Goal: Task Accomplishment & Management: Use online tool/utility

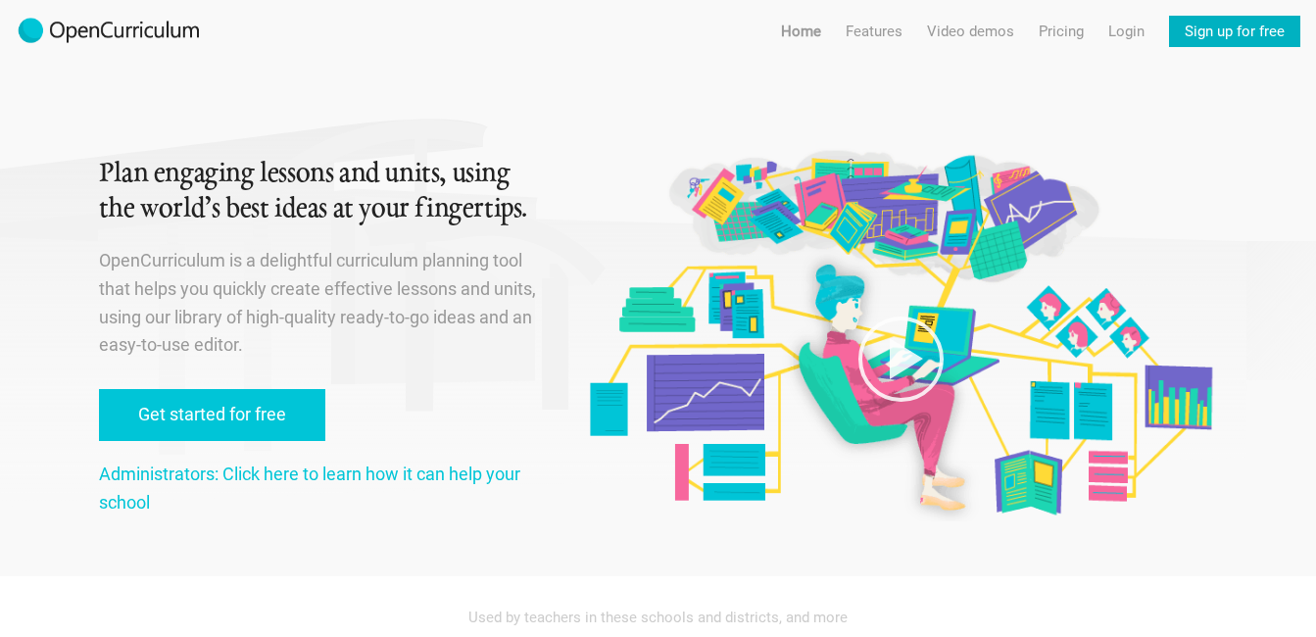
click at [1236, 27] on link "Sign up for free" at bounding box center [1234, 31] width 131 height 31
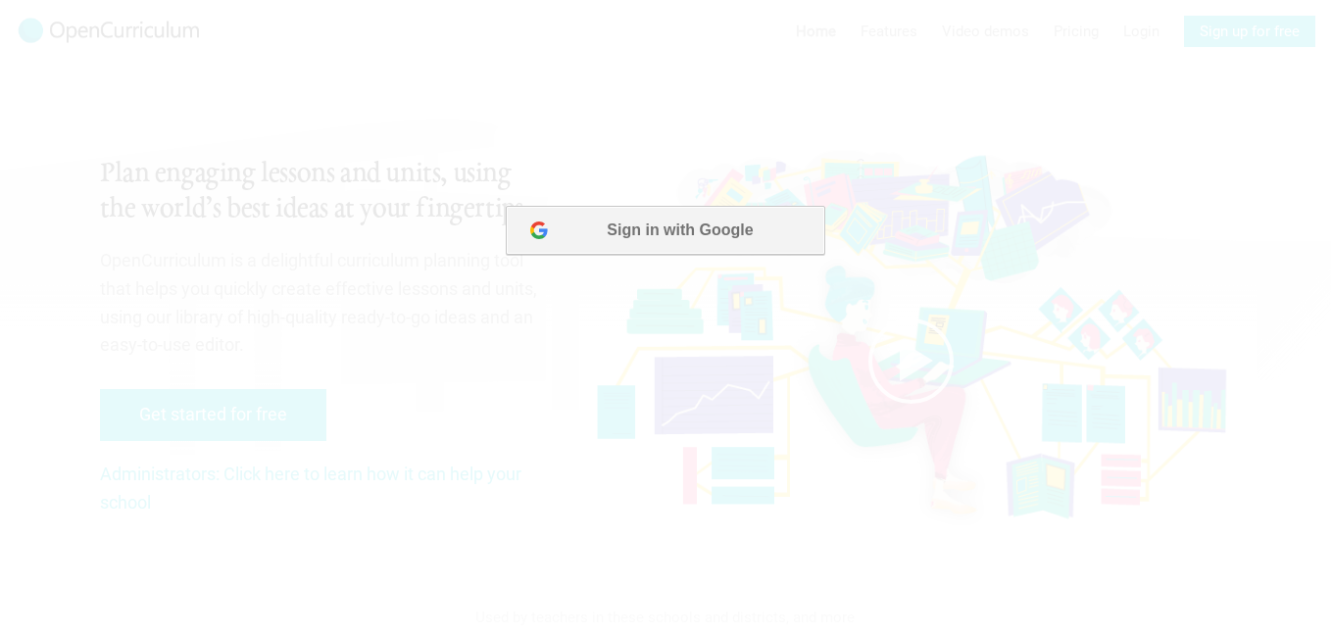
click at [648, 247] on button "Sign in with Google" at bounding box center [665, 230] width 318 height 49
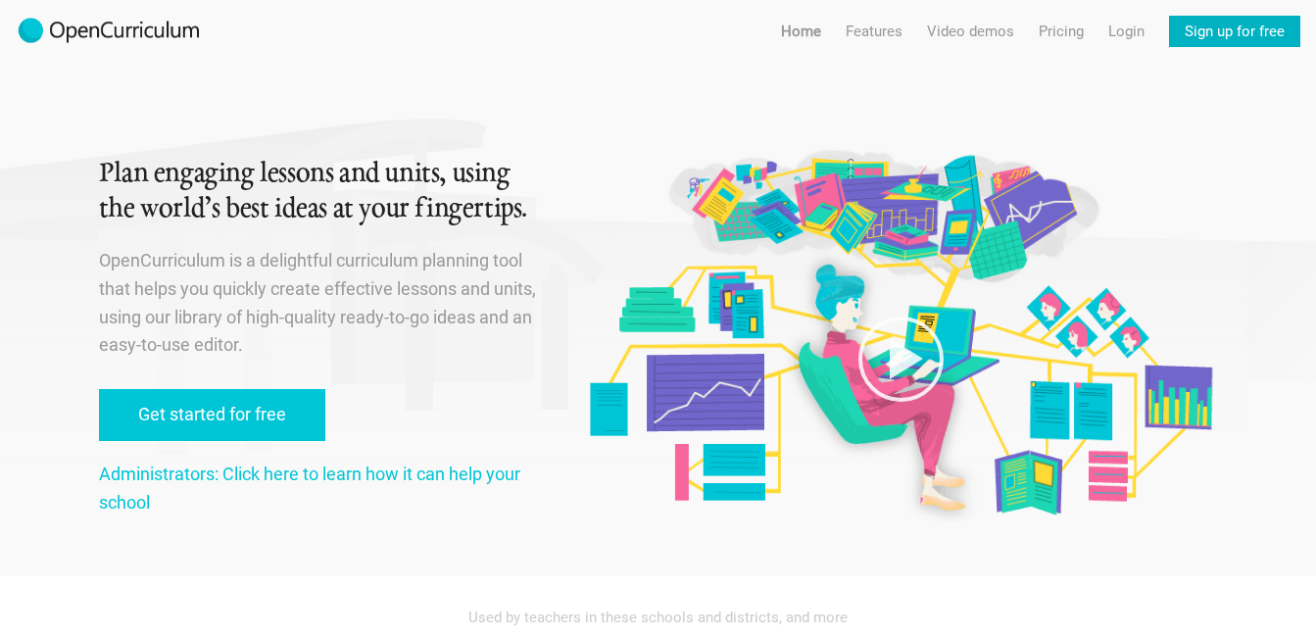
click at [1217, 29] on link "Sign up for free" at bounding box center [1234, 31] width 131 height 31
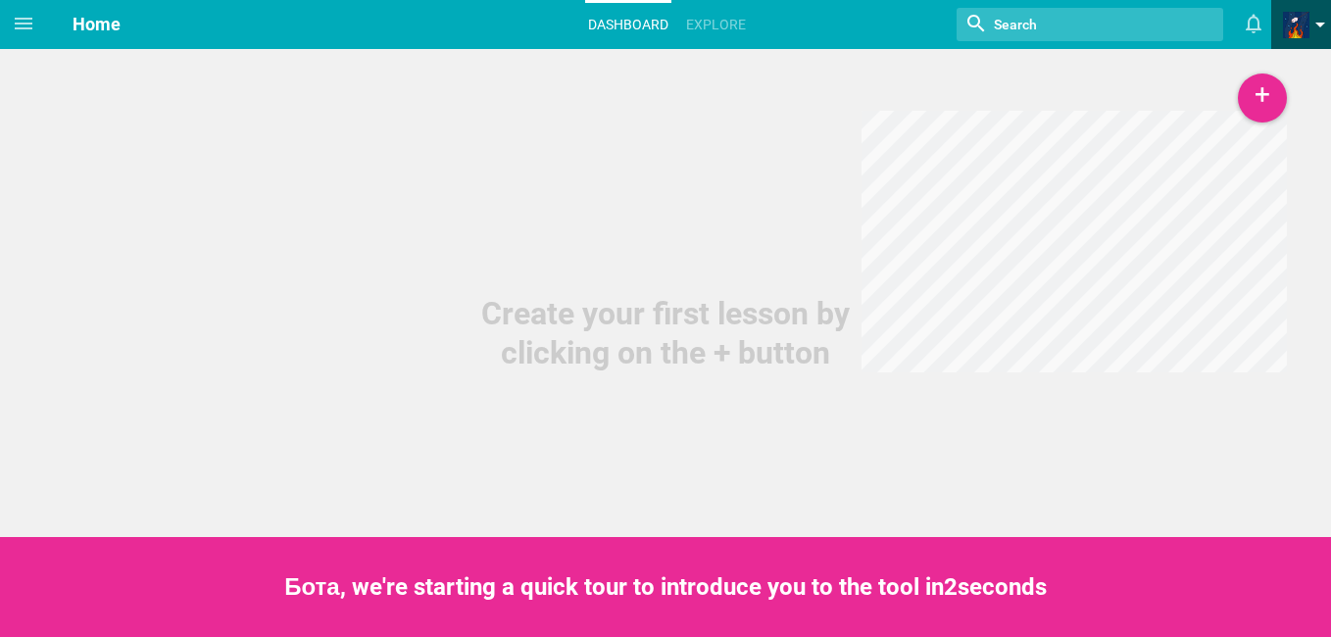
click at [1320, 24] on span at bounding box center [1320, 30] width 10 height 14
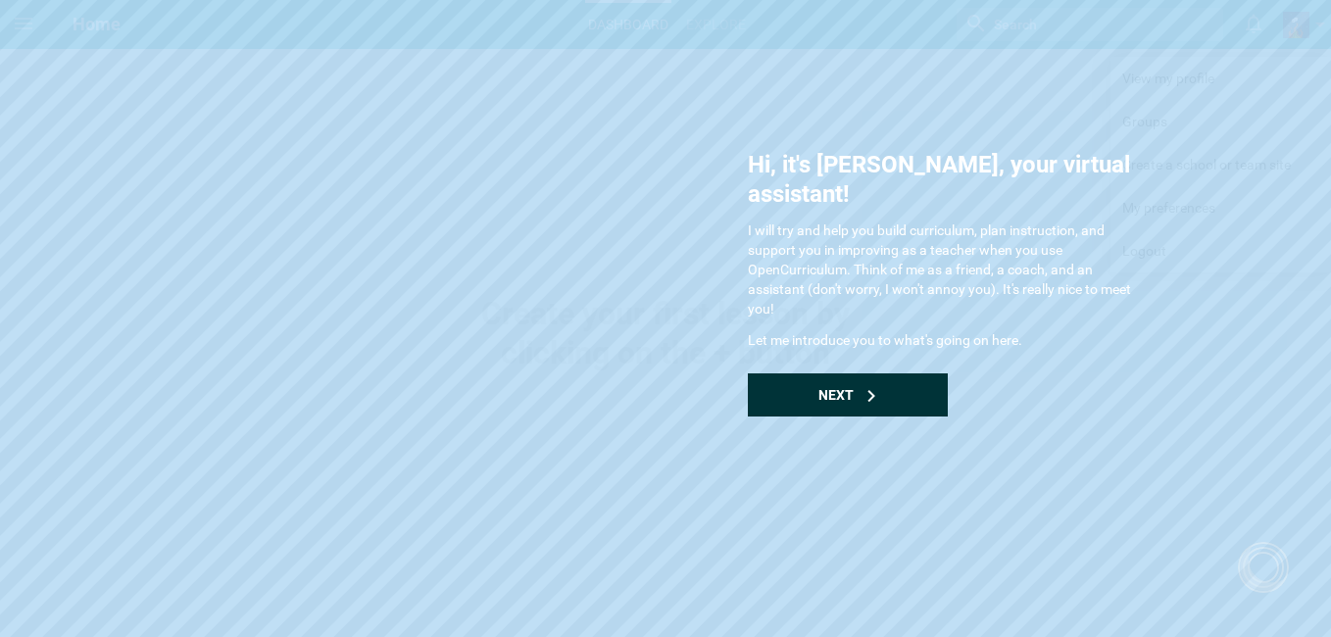
click at [865, 390] on icon at bounding box center [871, 396] width 12 height 12
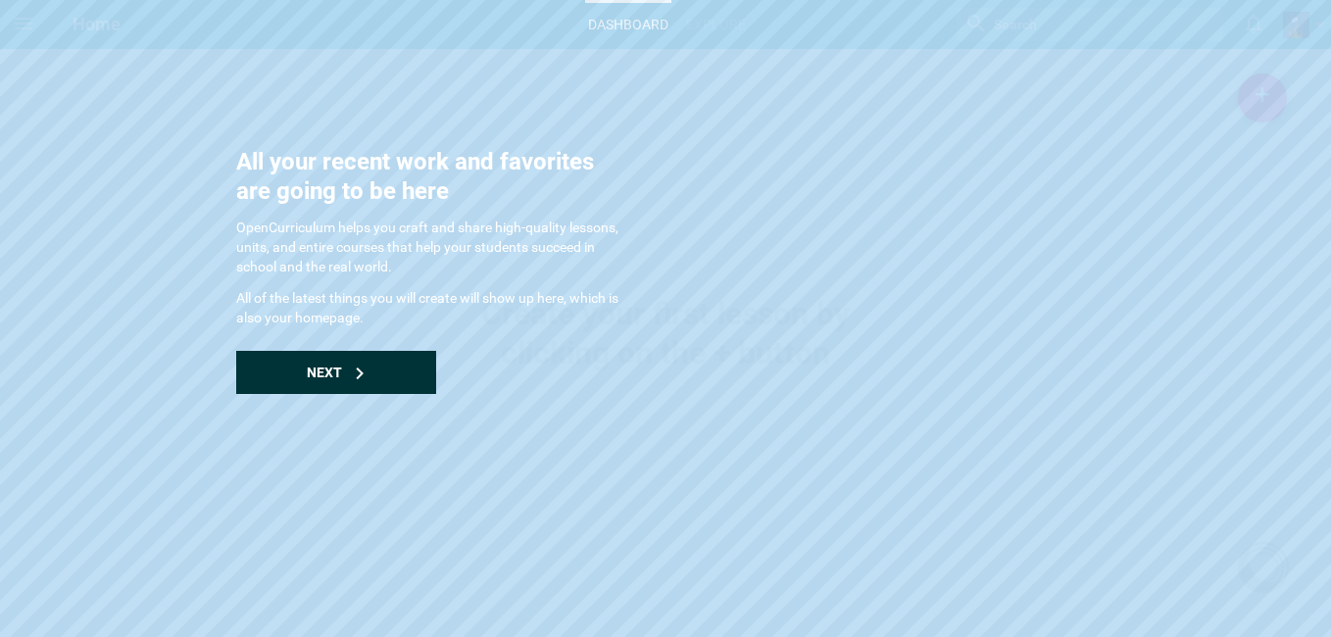
click at [374, 377] on div "Next" at bounding box center [336, 372] width 200 height 43
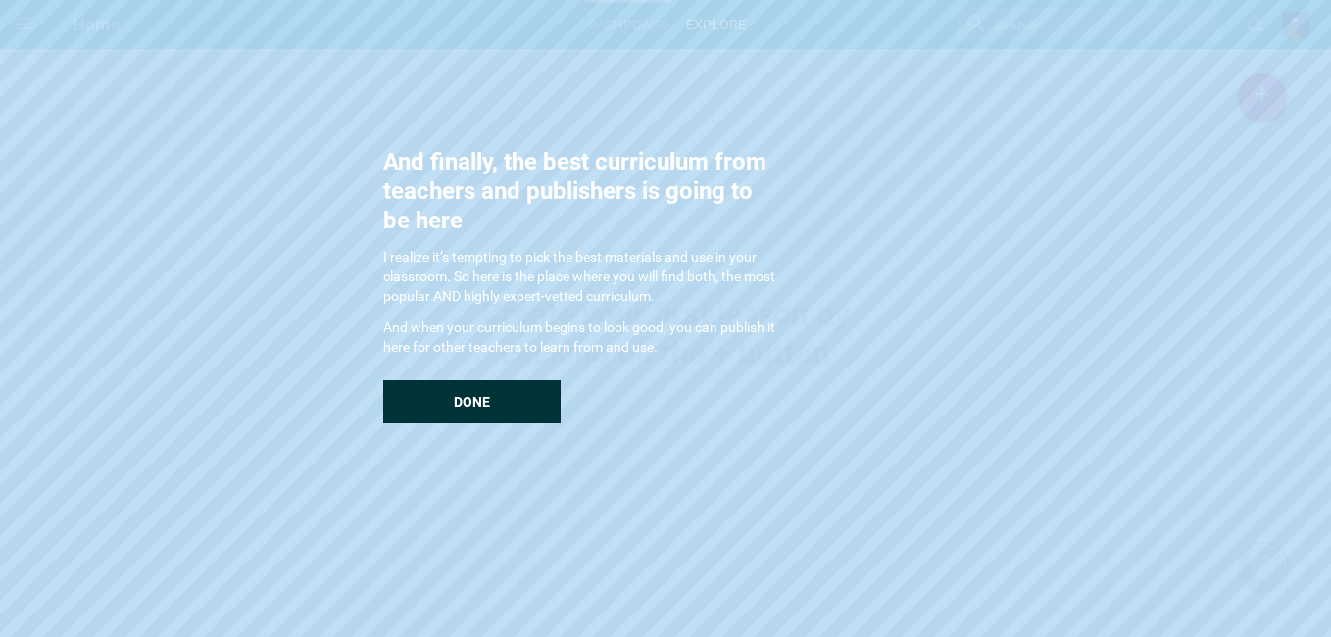
click at [461, 405] on span "Done" at bounding box center [472, 402] width 36 height 16
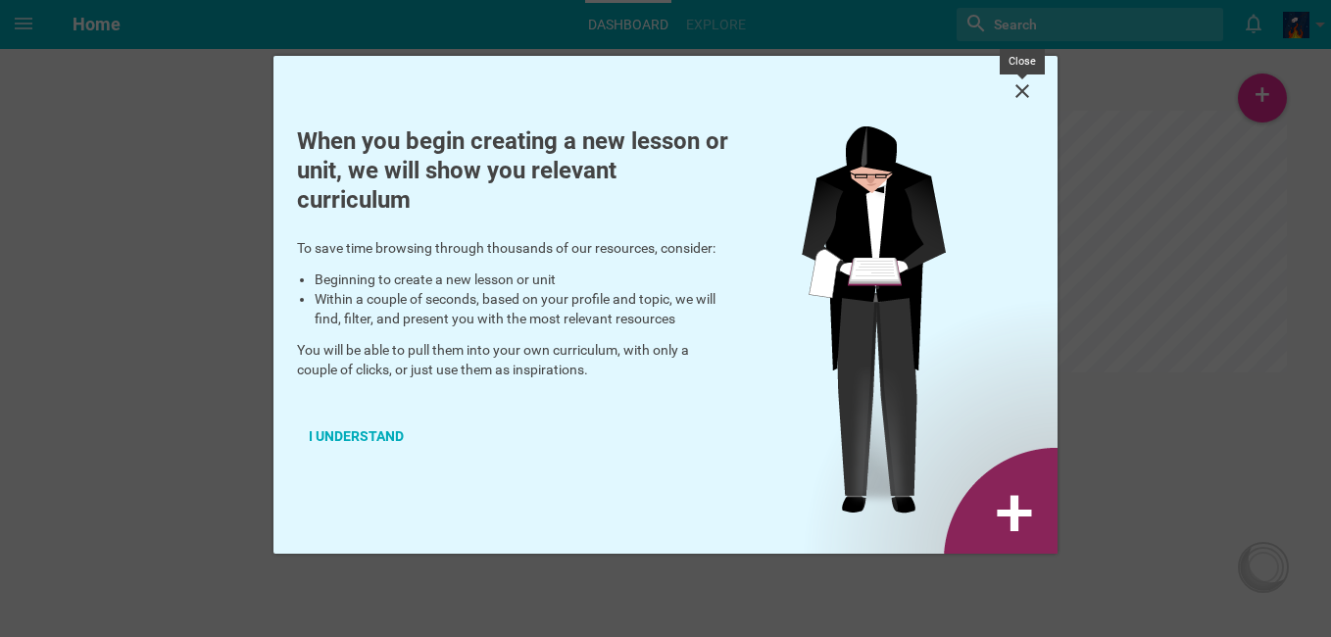
click at [1025, 88] on icon at bounding box center [1022, 91] width 14 height 14
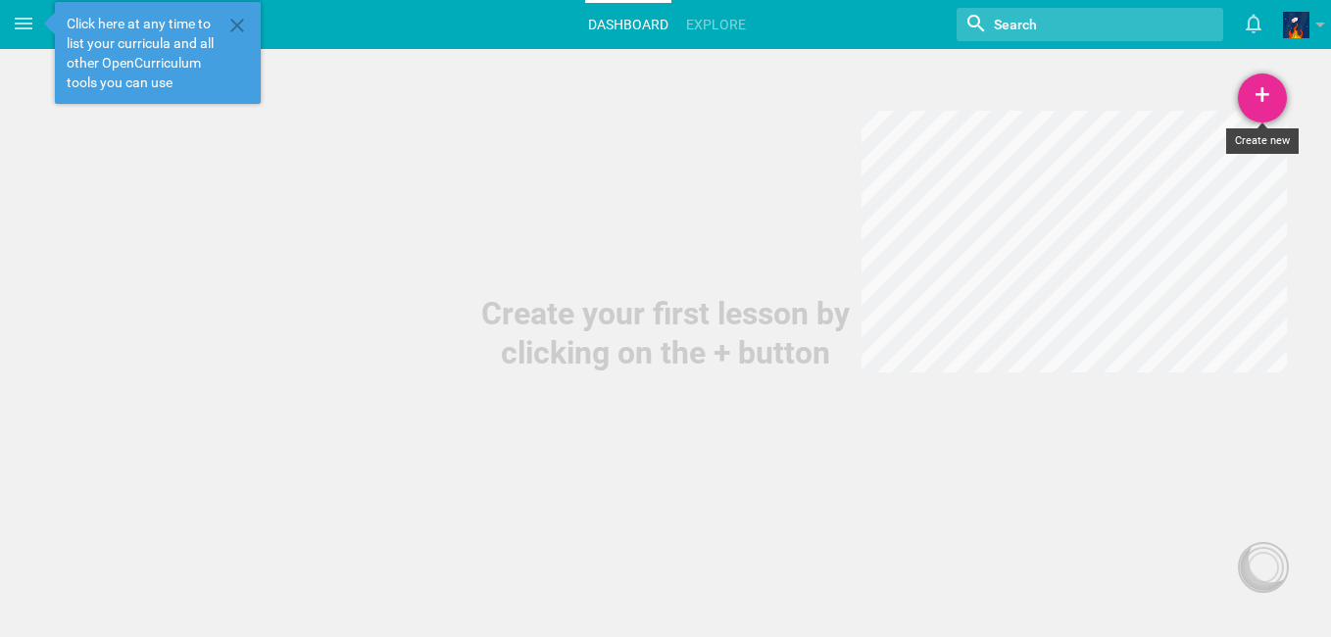
click at [1267, 105] on div "+" at bounding box center [1261, 97] width 49 height 49
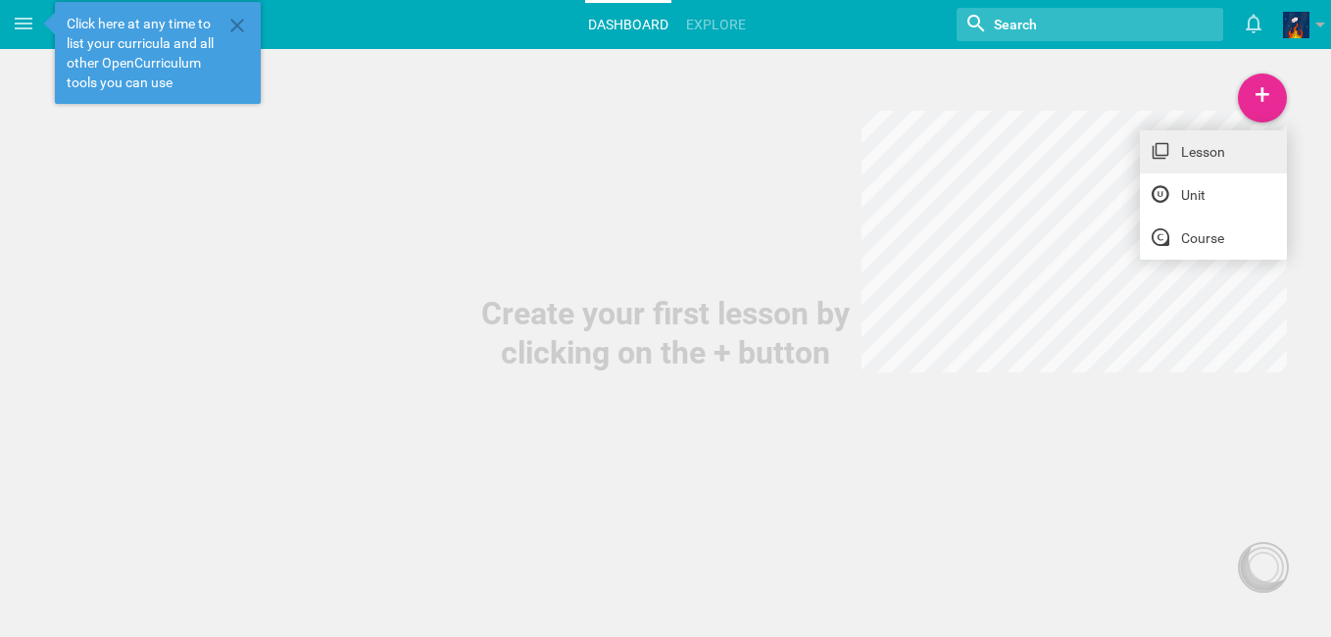
click at [1236, 161] on link "Lesson" at bounding box center [1212, 151] width 147 height 43
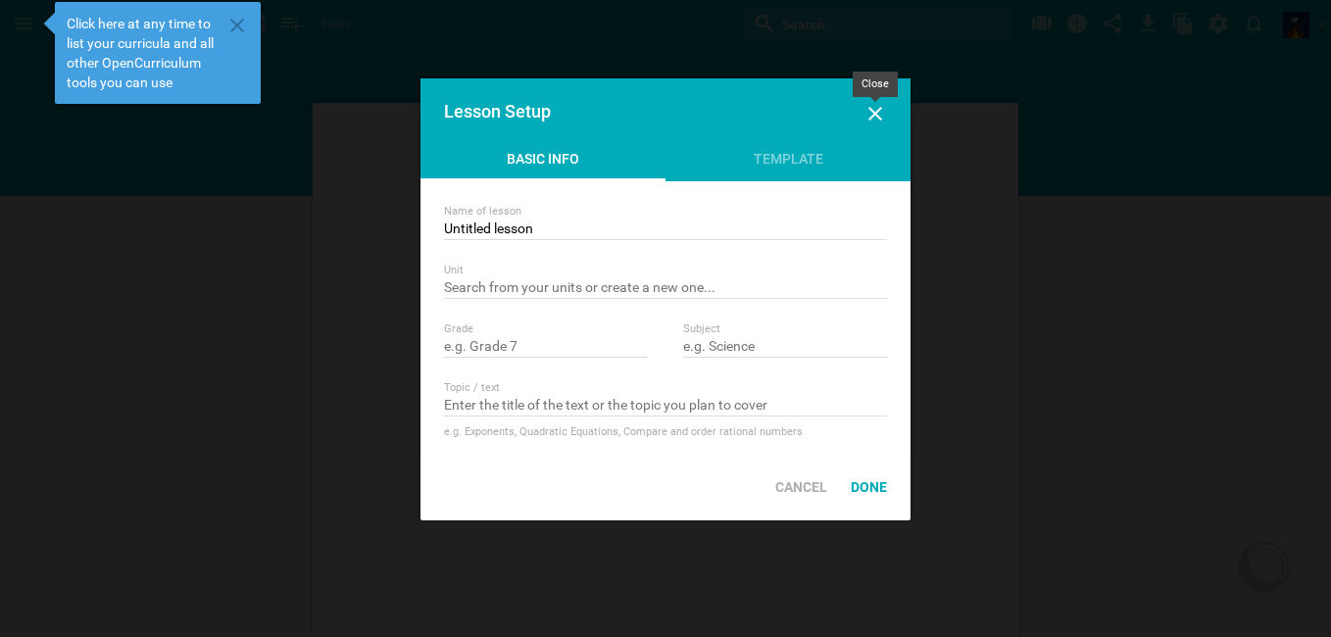
click at [874, 107] on icon at bounding box center [875, 114] width 24 height 24
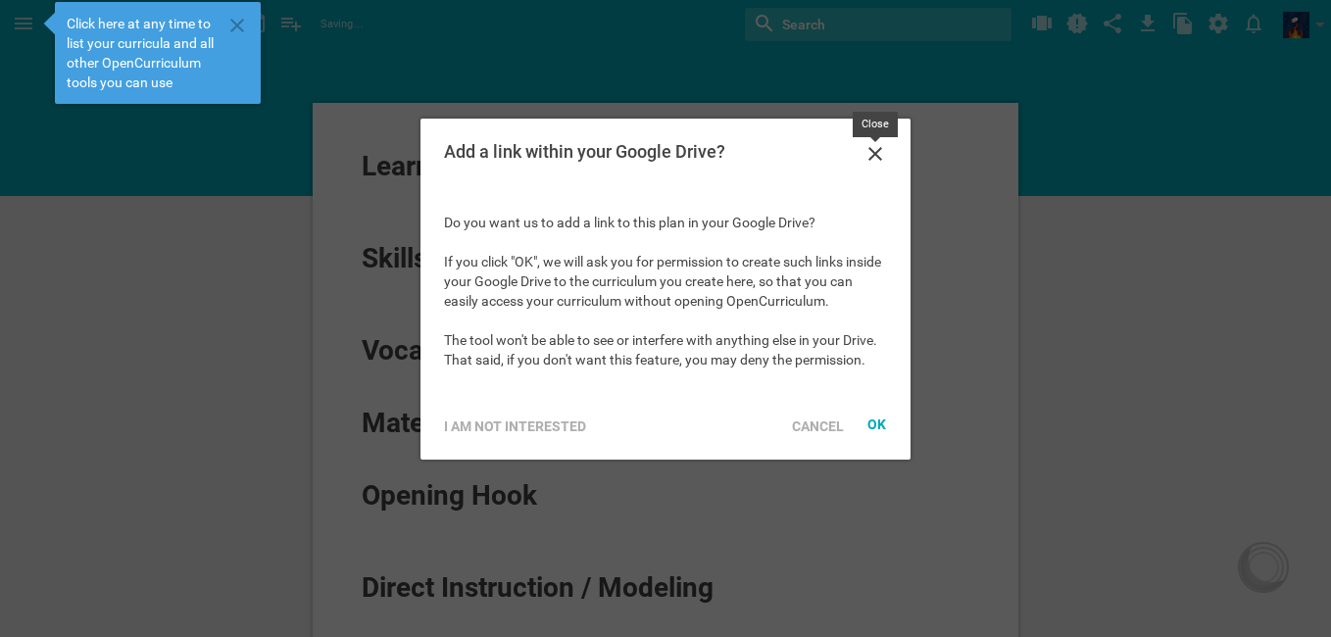
click at [876, 145] on icon at bounding box center [875, 154] width 24 height 24
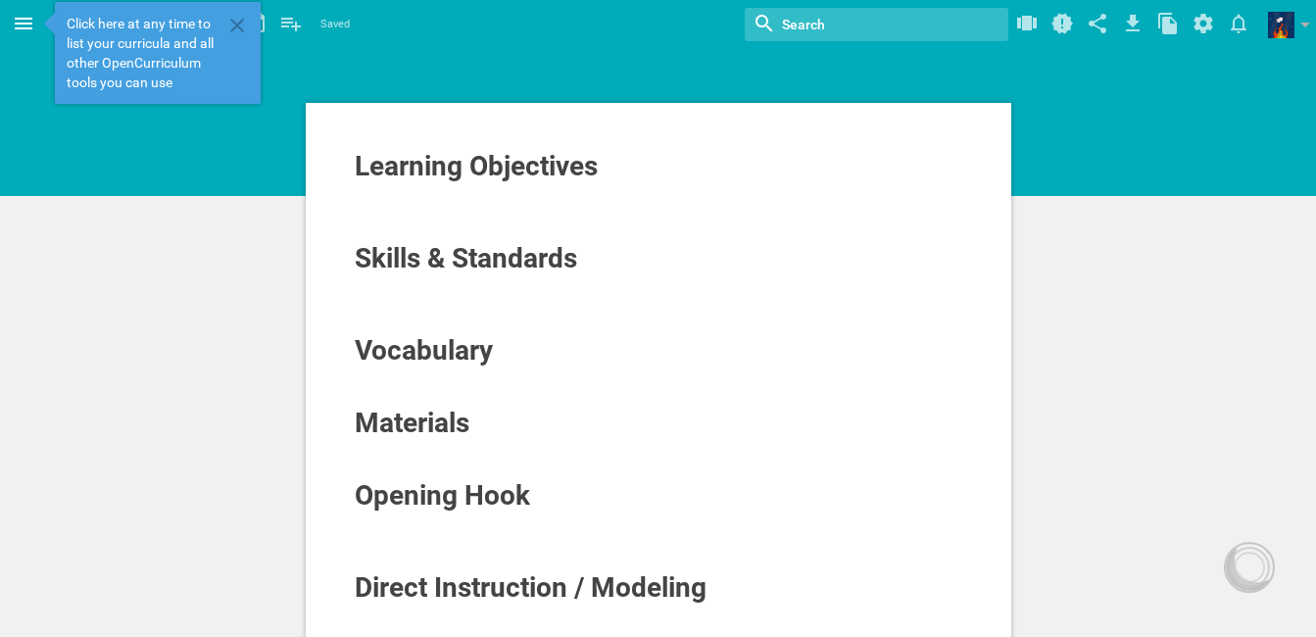
click at [25, 33] on icon at bounding box center [24, 24] width 24 height 24
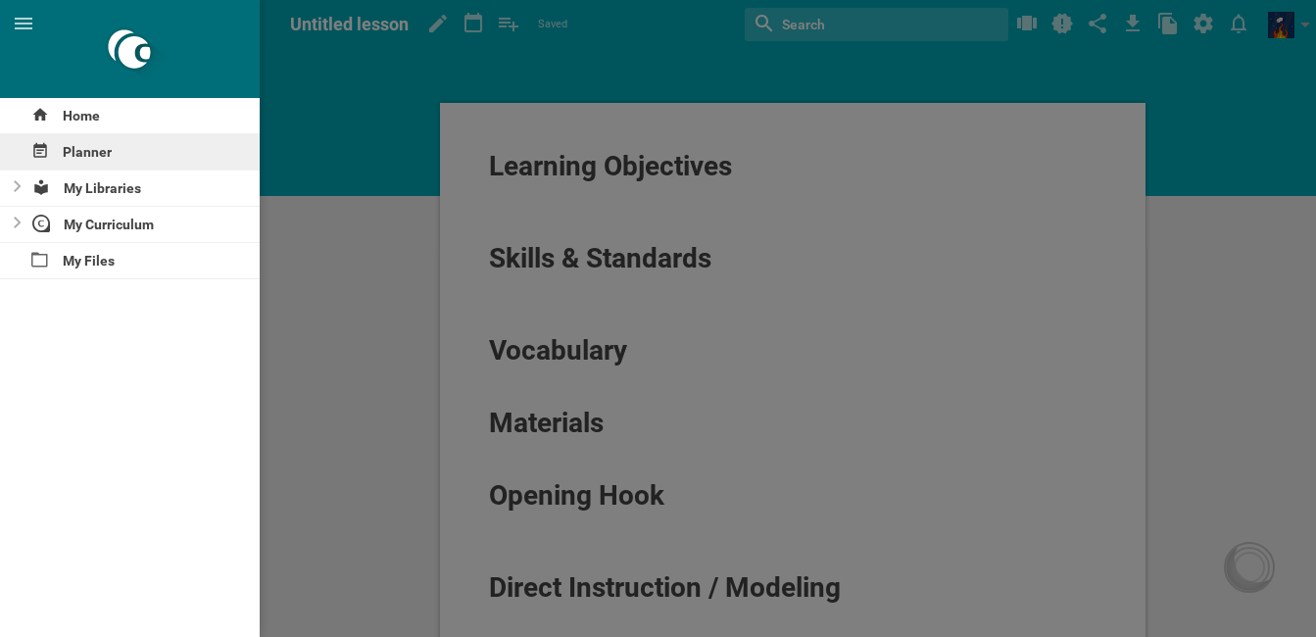
click at [130, 160] on div "Planner" at bounding box center [130, 151] width 260 height 35
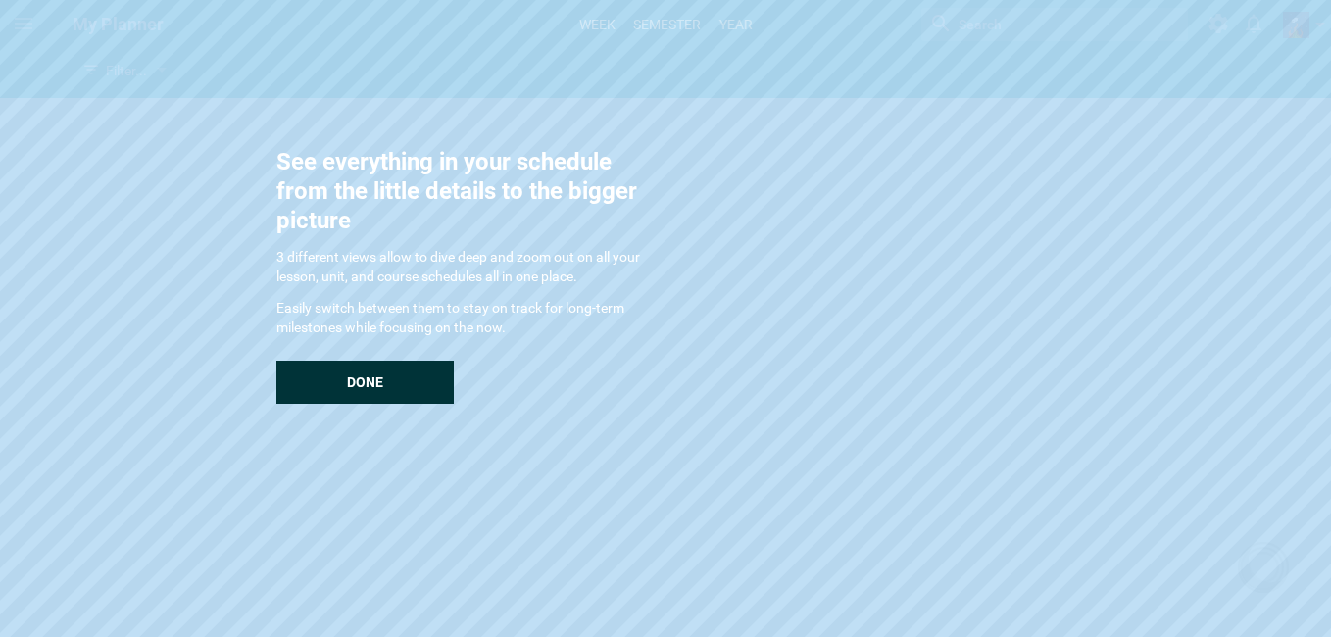
click at [371, 377] on span "Done" at bounding box center [365, 382] width 36 height 16
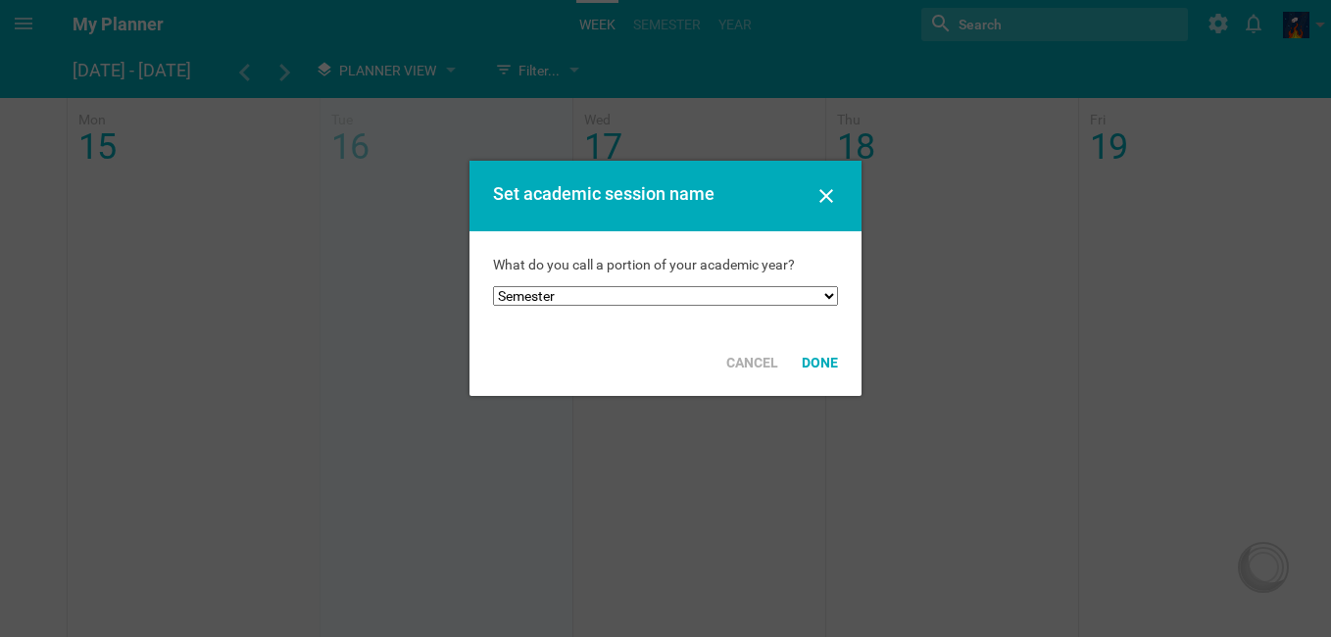
click at [591, 21] on div at bounding box center [665, 318] width 1331 height 637
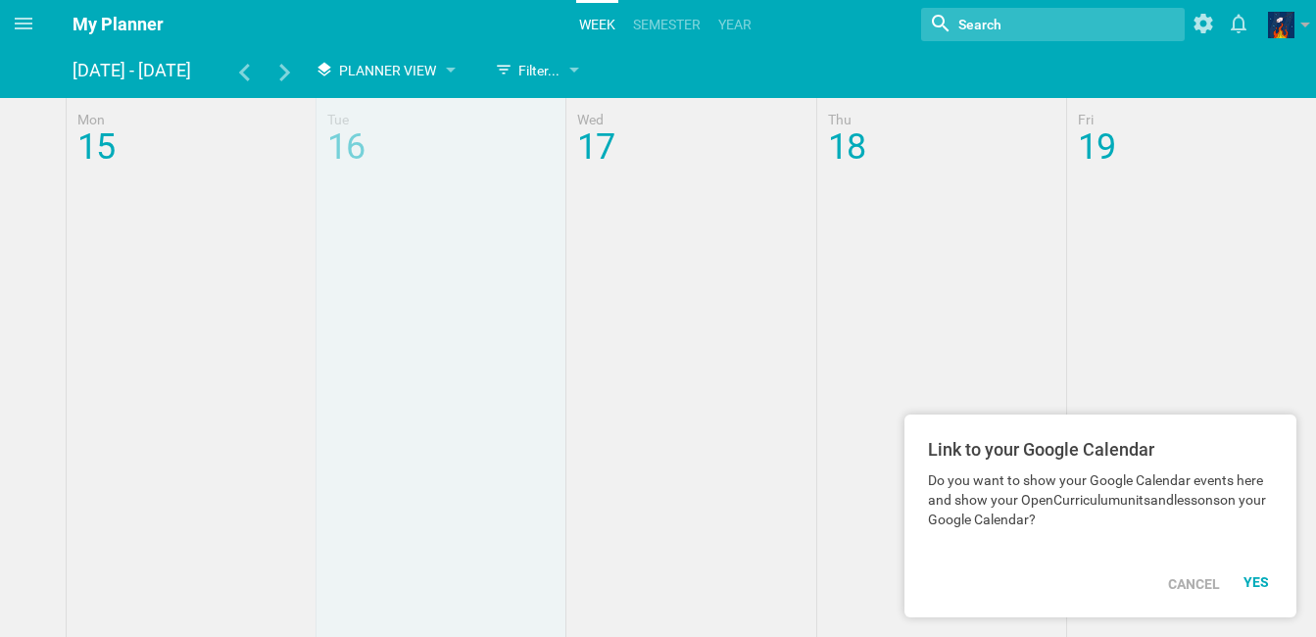
click at [738, 274] on div at bounding box center [658, 588] width 1316 height 980
click at [706, 297] on div at bounding box center [658, 588] width 1316 height 980
click at [432, 224] on div at bounding box center [658, 588] width 1316 height 980
click at [557, 64] on div "Filter..." at bounding box center [527, 71] width 65 height 24
